Goal: Navigation & Orientation: Go to known website

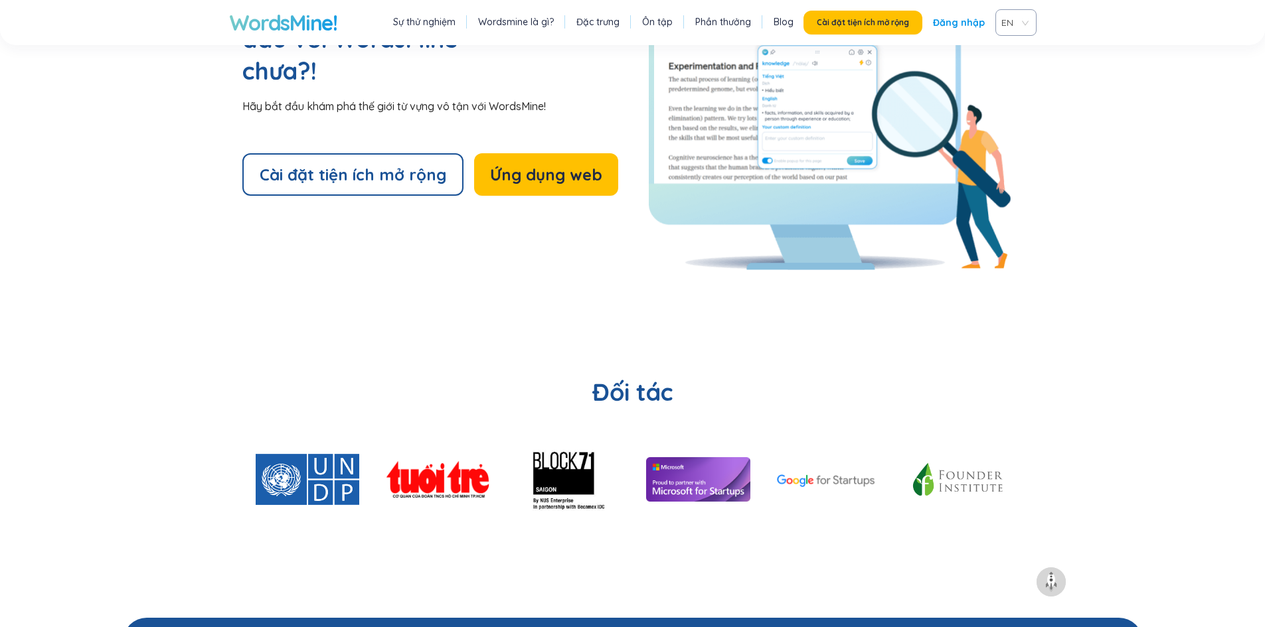
scroll to position [3054, 0]
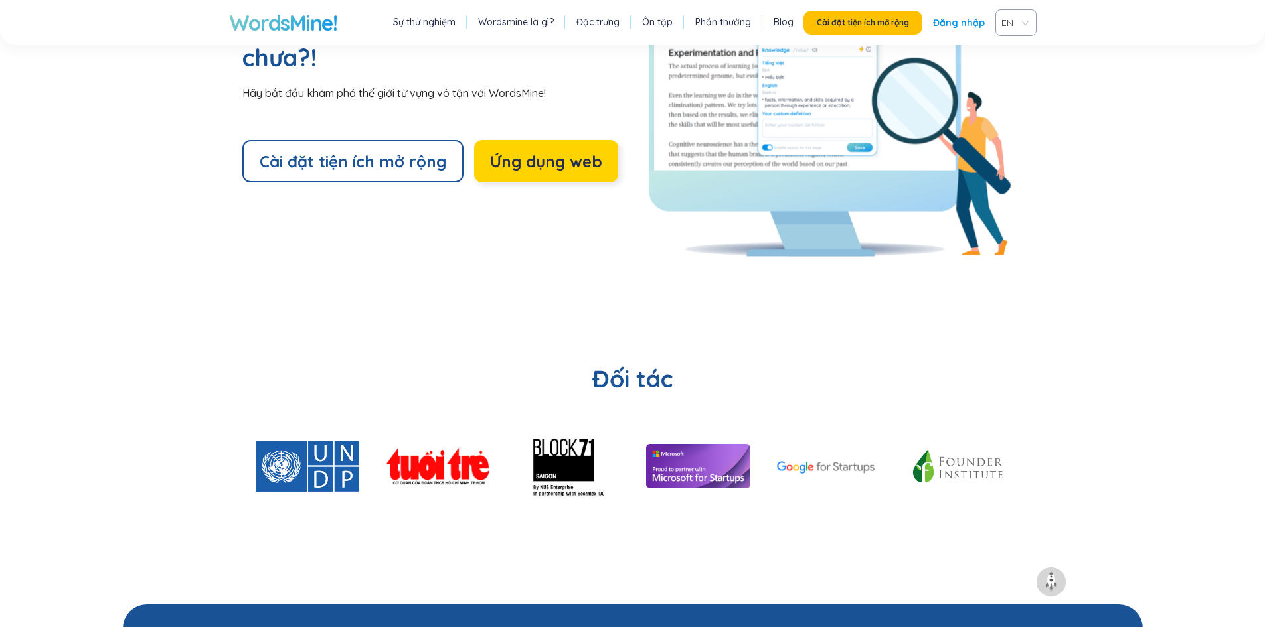
click at [540, 140] on button "Ứng dụng web" at bounding box center [546, 161] width 144 height 42
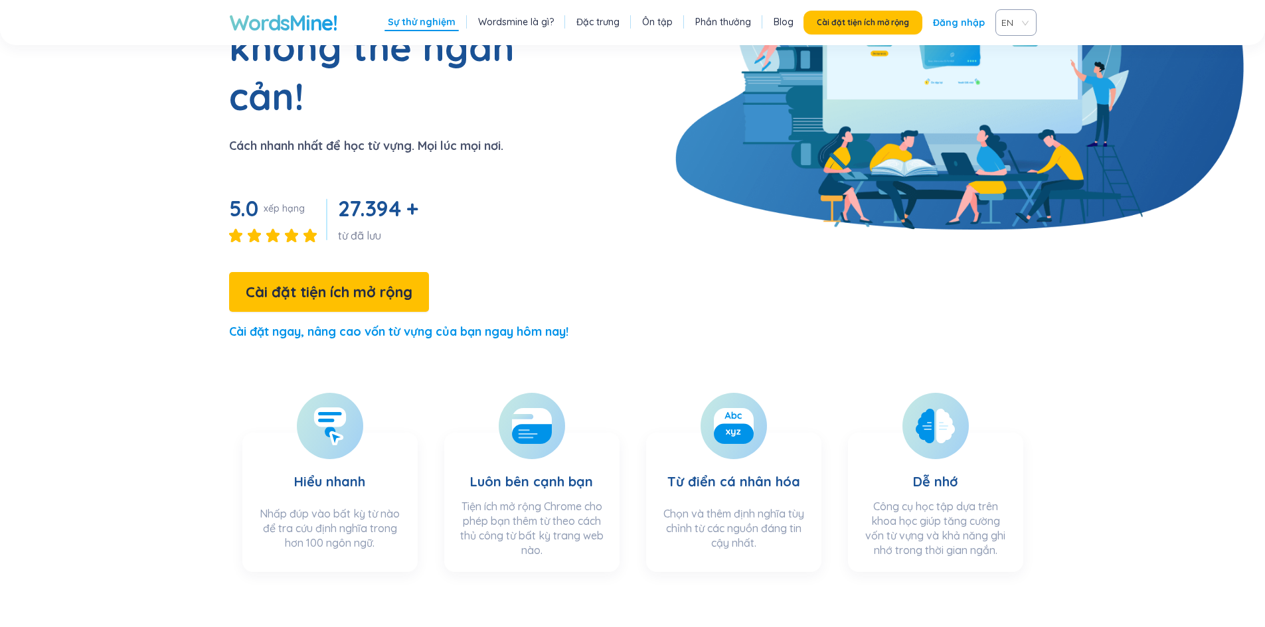
scroll to position [0, 0]
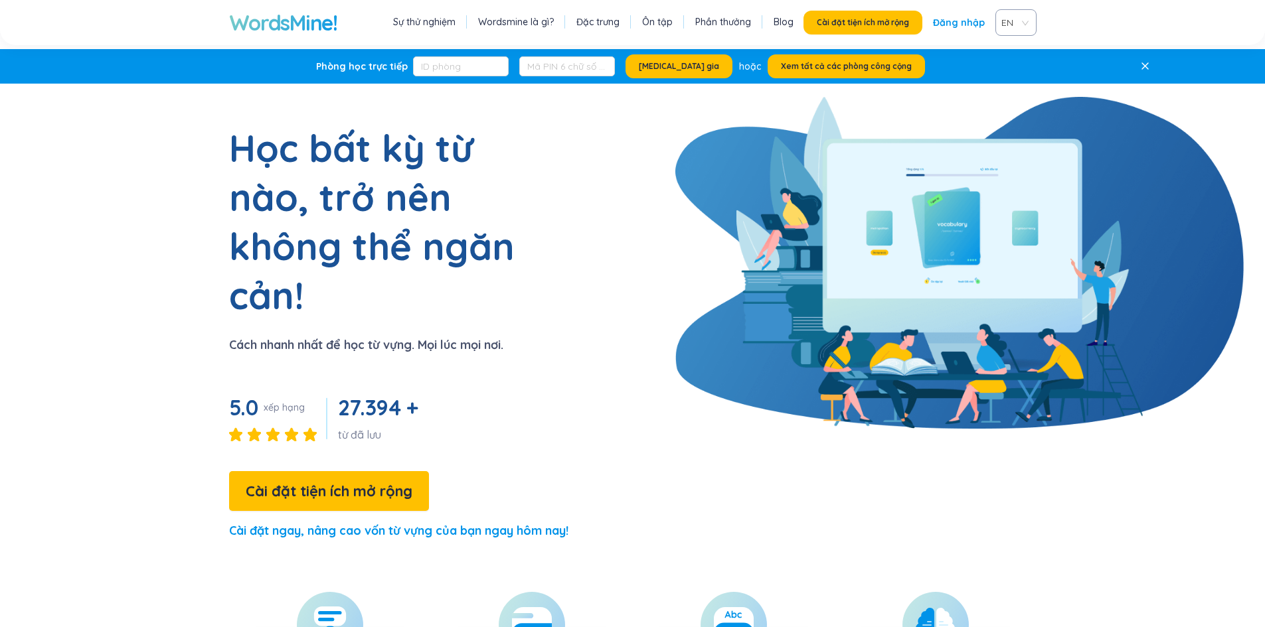
click at [660, 19] on font "Ôn tập" at bounding box center [657, 22] width 31 height 12
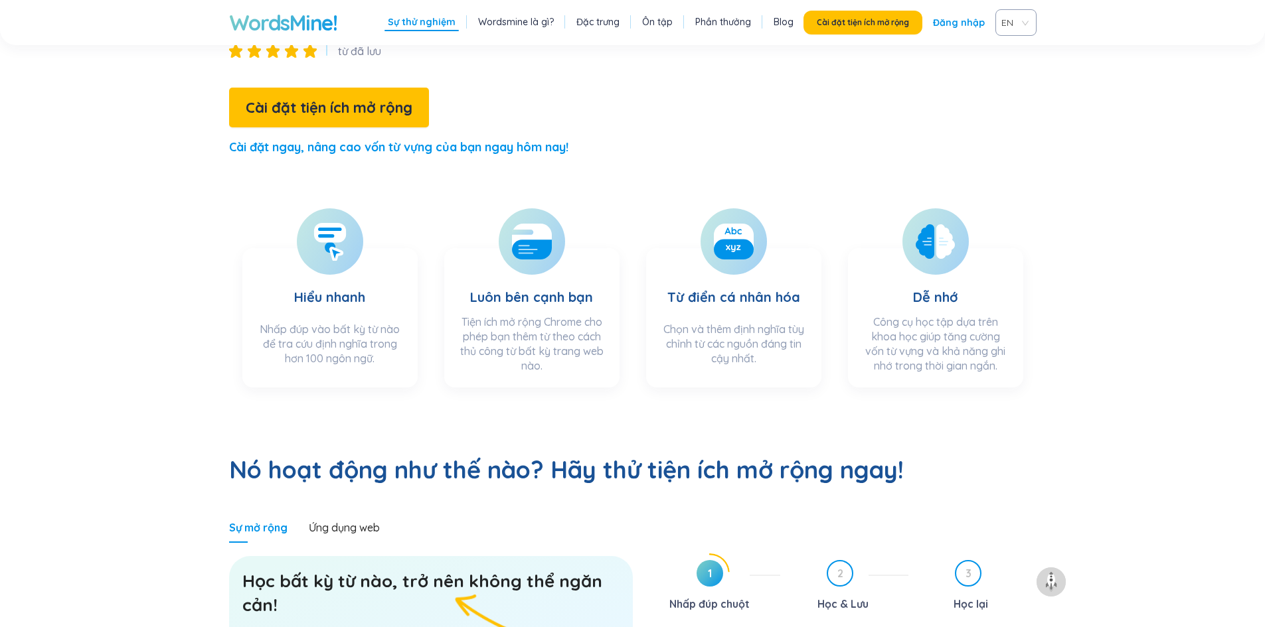
scroll to position [374, 0]
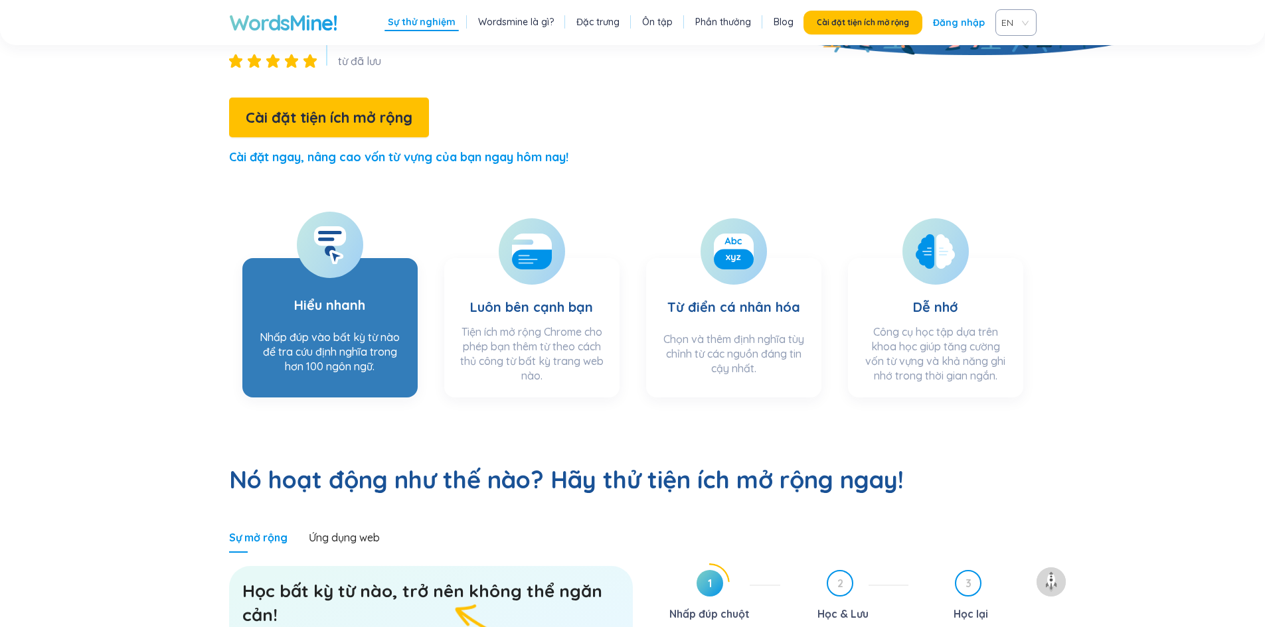
click at [375, 258] on section "Hiểu nhanh Nhấp đúp vào bất kỳ từ nào để tra cứu định nghĩa trong hơn 100 ngôn …" at bounding box center [329, 327] width 175 height 139
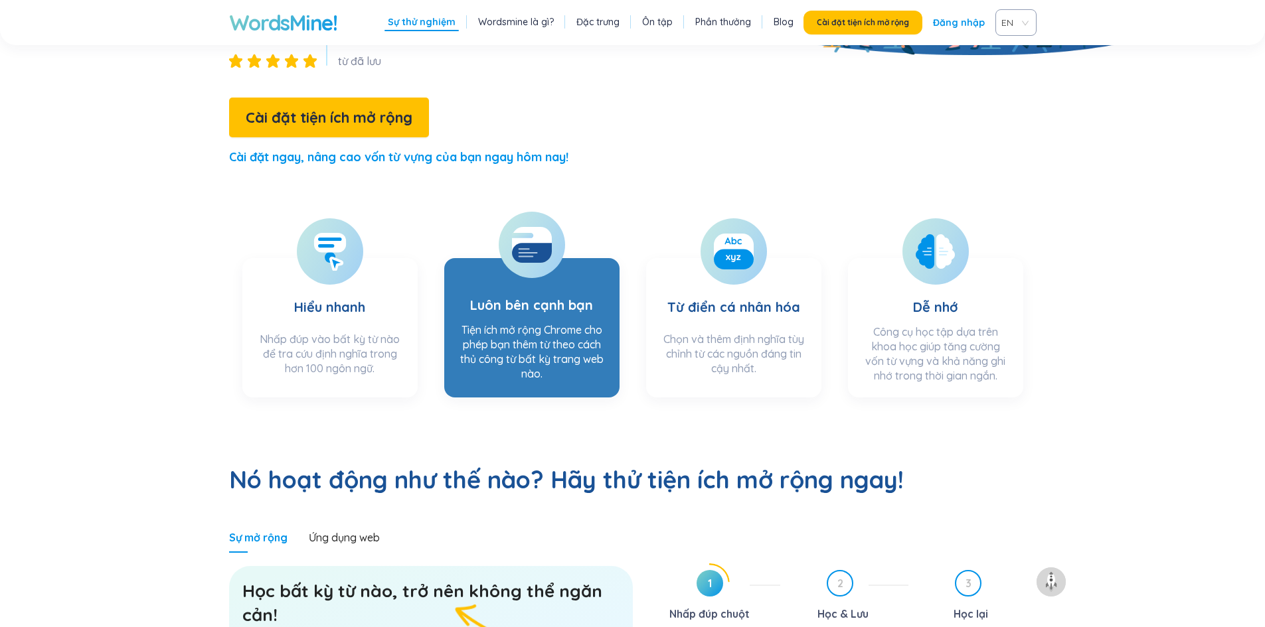
click at [508, 270] on h3 "Luôn bên cạnh bạn" at bounding box center [531, 293] width 123 height 46
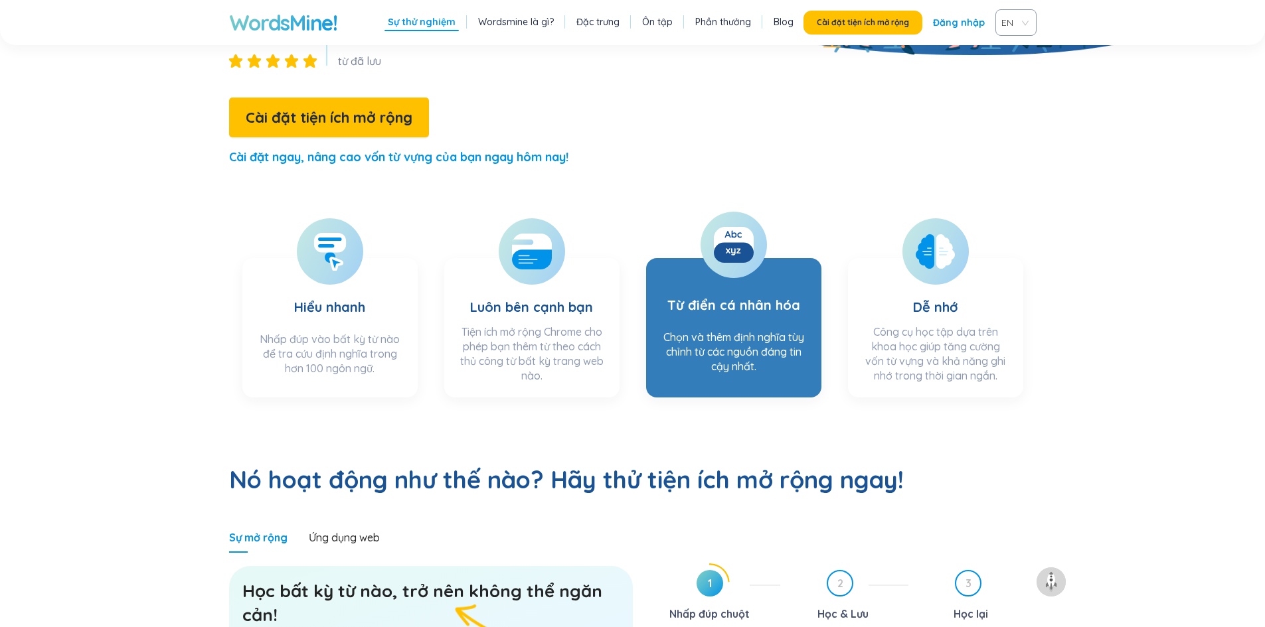
click at [723, 270] on h3 "Từ điển cá nhân hóa" at bounding box center [733, 297] width 133 height 54
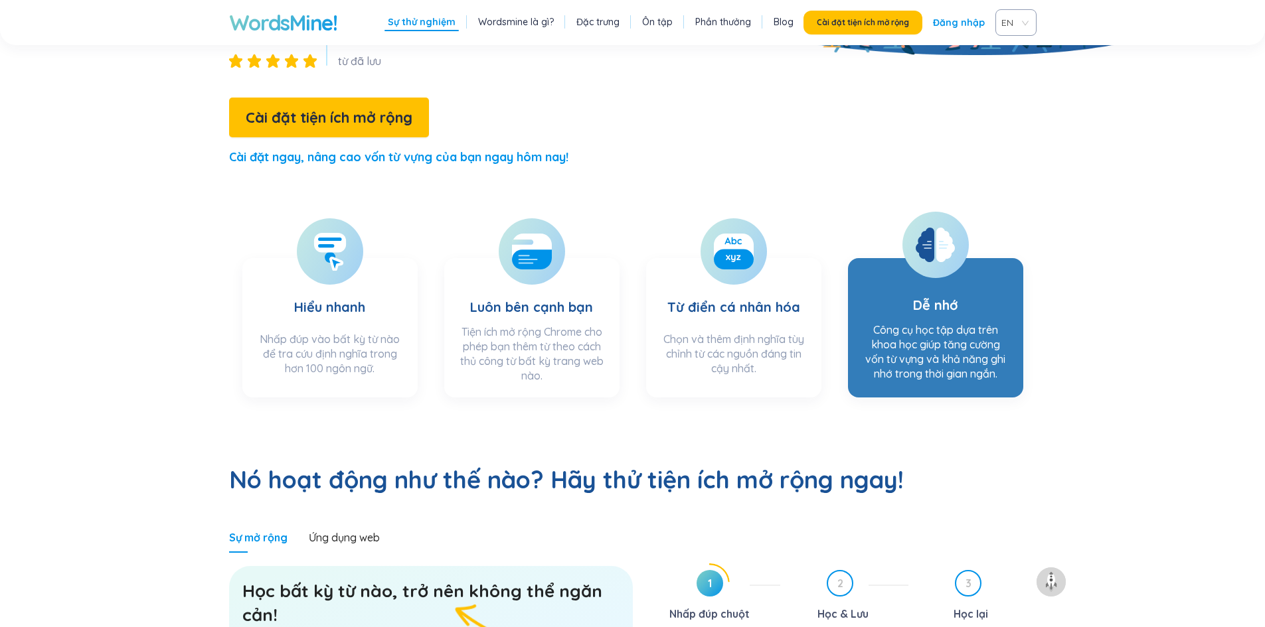
click at [890, 263] on section "Dễ nhớ Công cụ học tập dựa trên khoa học giúp tăng cường vốn từ vựng và khả năn…" at bounding box center [935, 327] width 175 height 139
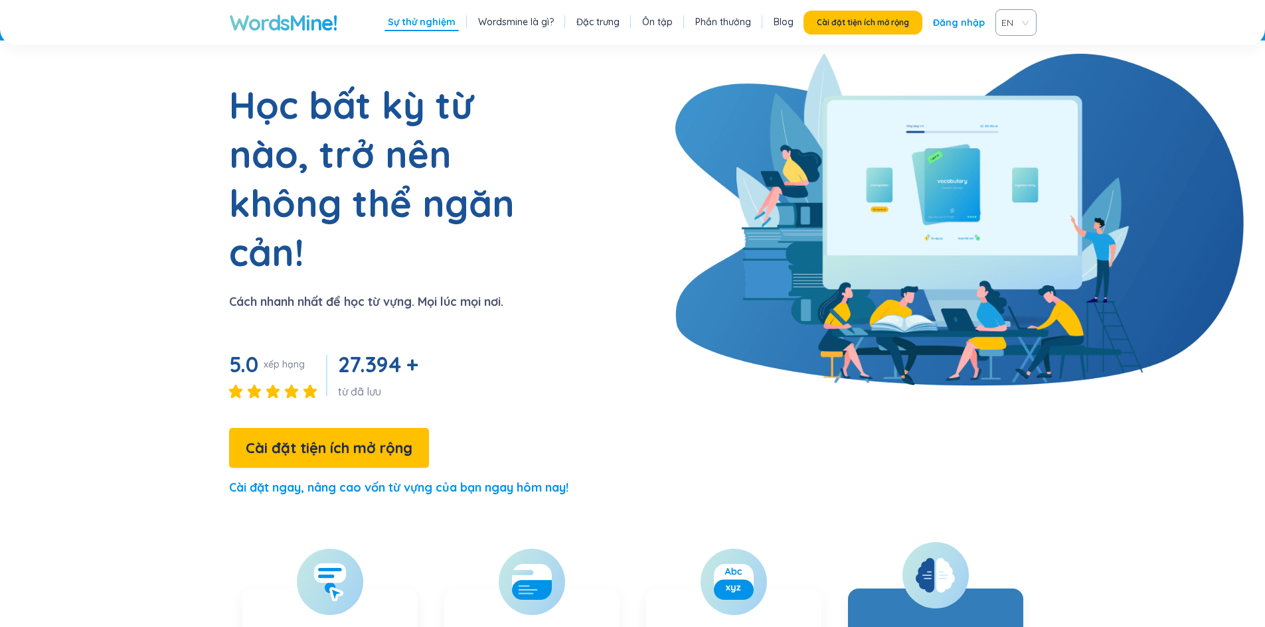
scroll to position [0, 0]
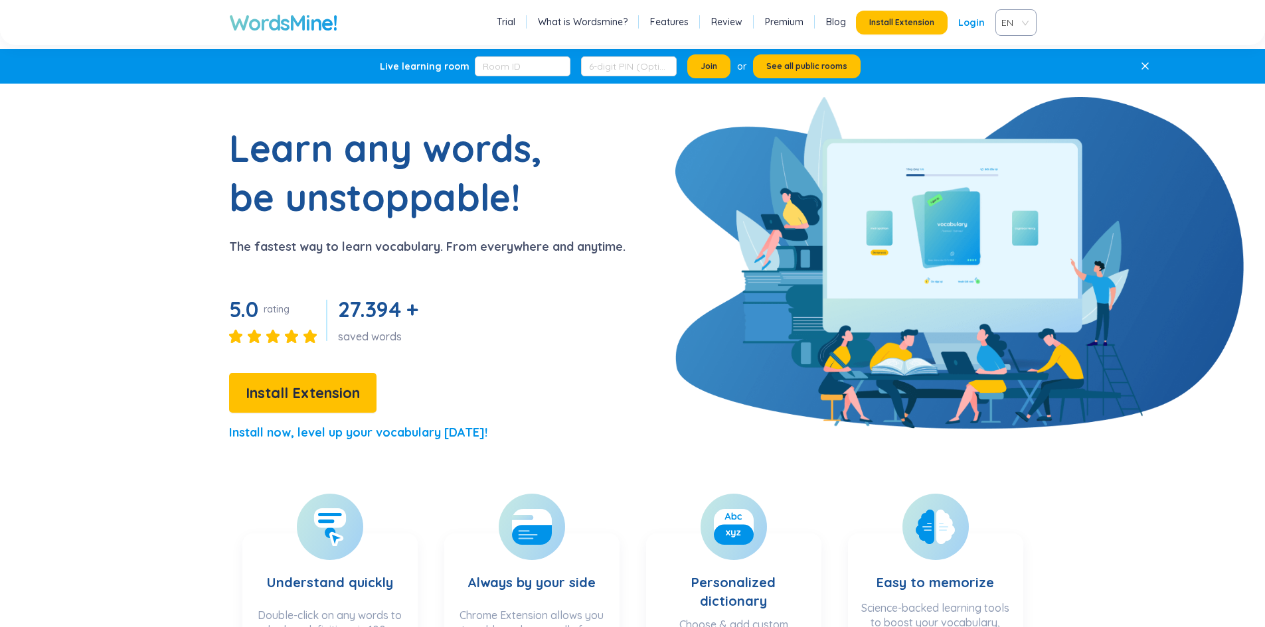
click at [659, 269] on section "Learn any words, be unstoppable! The fastest way to learn vocabulary. From ever…" at bounding box center [633, 288] width 1020 height 331
click at [792, 64] on span "See all public rooms" at bounding box center [806, 66] width 81 height 11
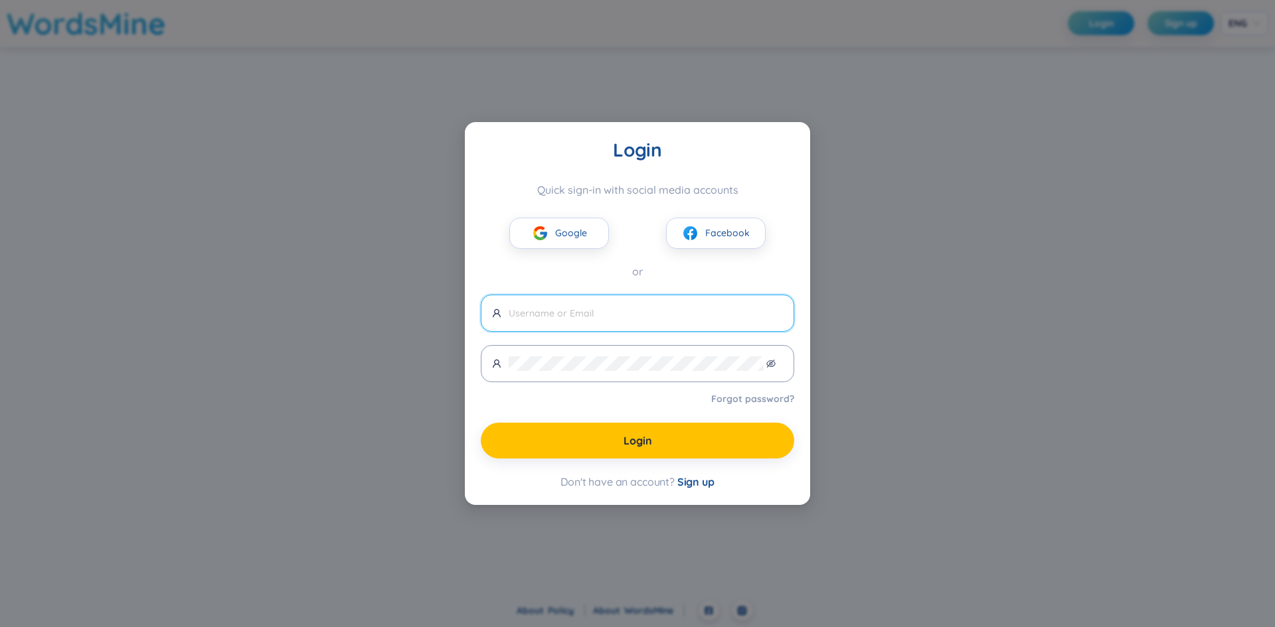
click at [905, 153] on div "Login Quick sign-in with social media accounts Google Facebook or Forgot passwo…" at bounding box center [637, 313] width 1275 height 627
